Goal: Task Accomplishment & Management: Use online tool/utility

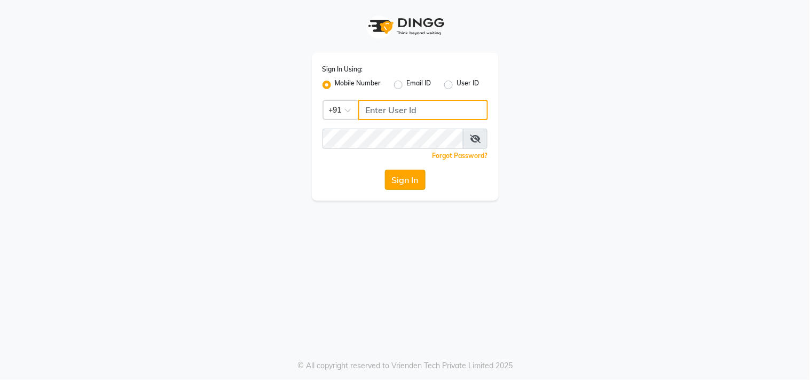
type input "9266285232"
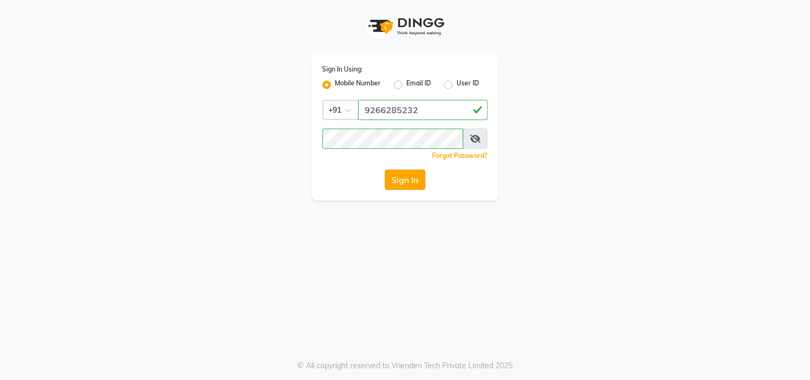
click at [401, 179] on button "Sign In" at bounding box center [405, 180] width 41 height 20
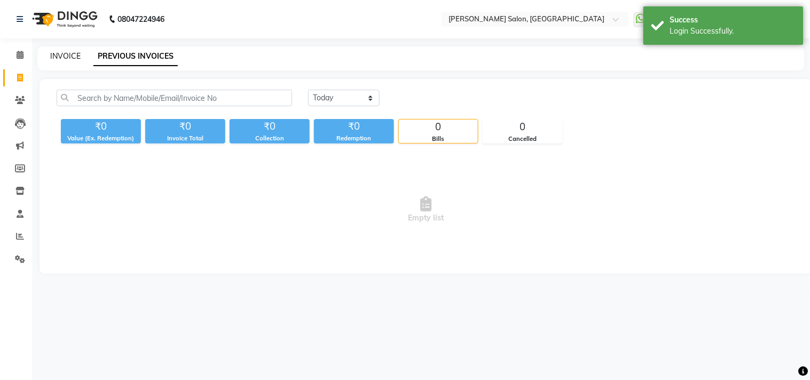
click at [65, 56] on link "INVOICE" at bounding box center [65, 56] width 30 height 10
select select "7229"
select select "service"
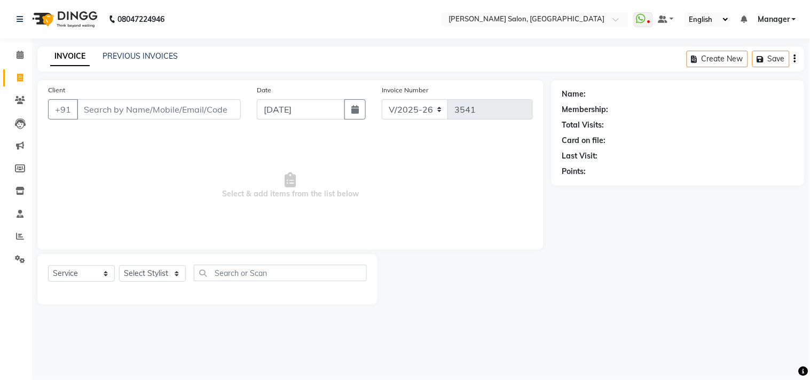
type input "k"
